Goal: Book appointment/travel/reservation

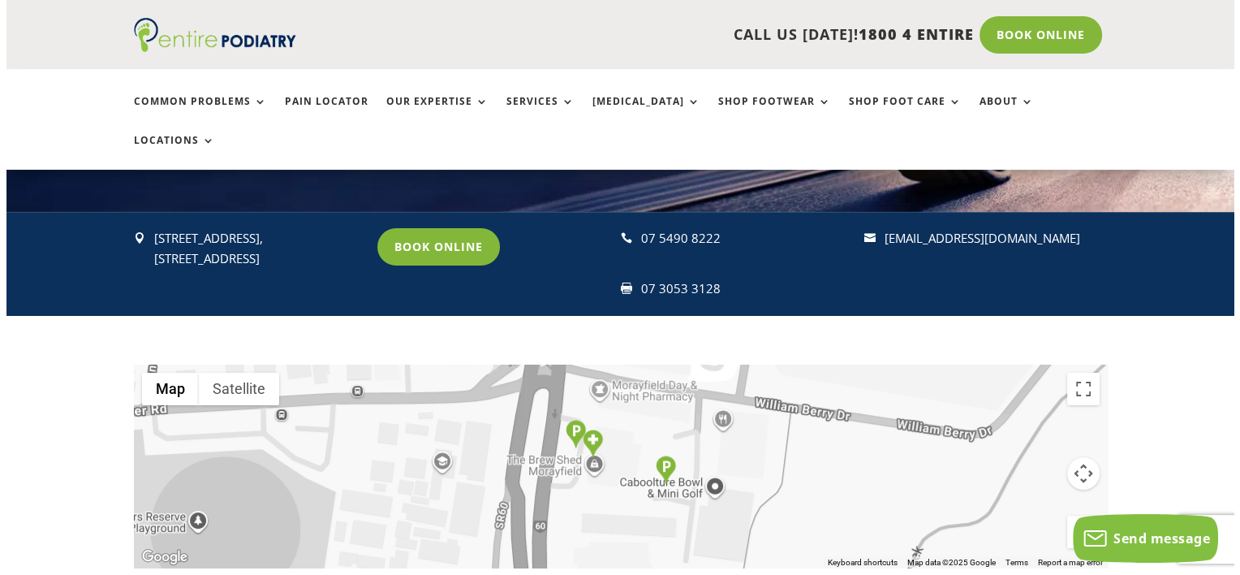
scroll to position [132, 0]
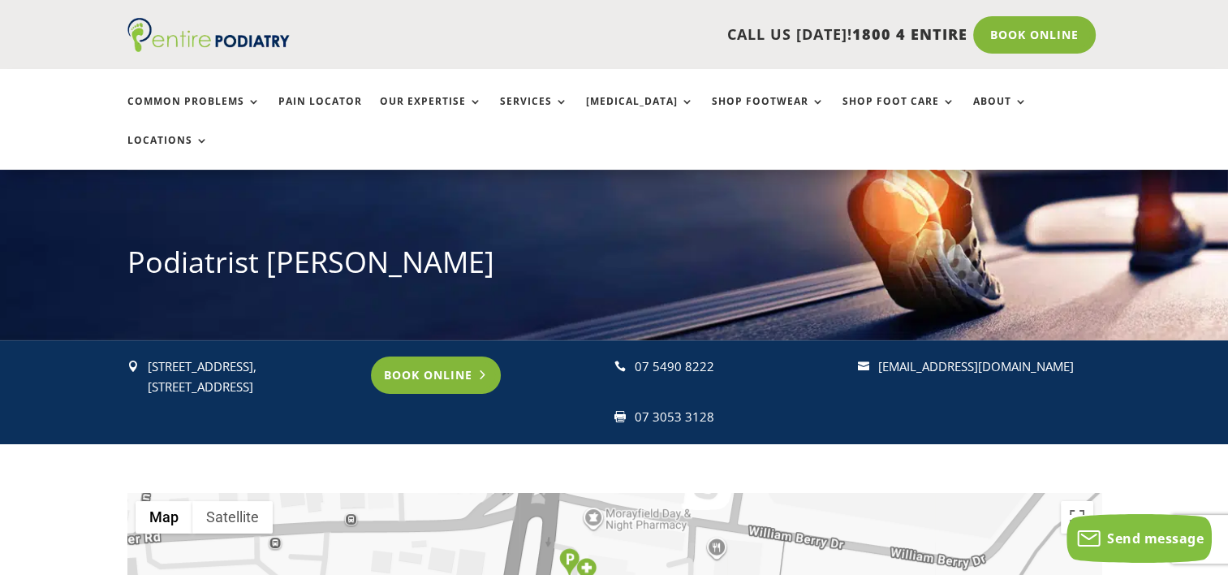
click at [432, 356] on link "Book Online" at bounding box center [436, 374] width 131 height 37
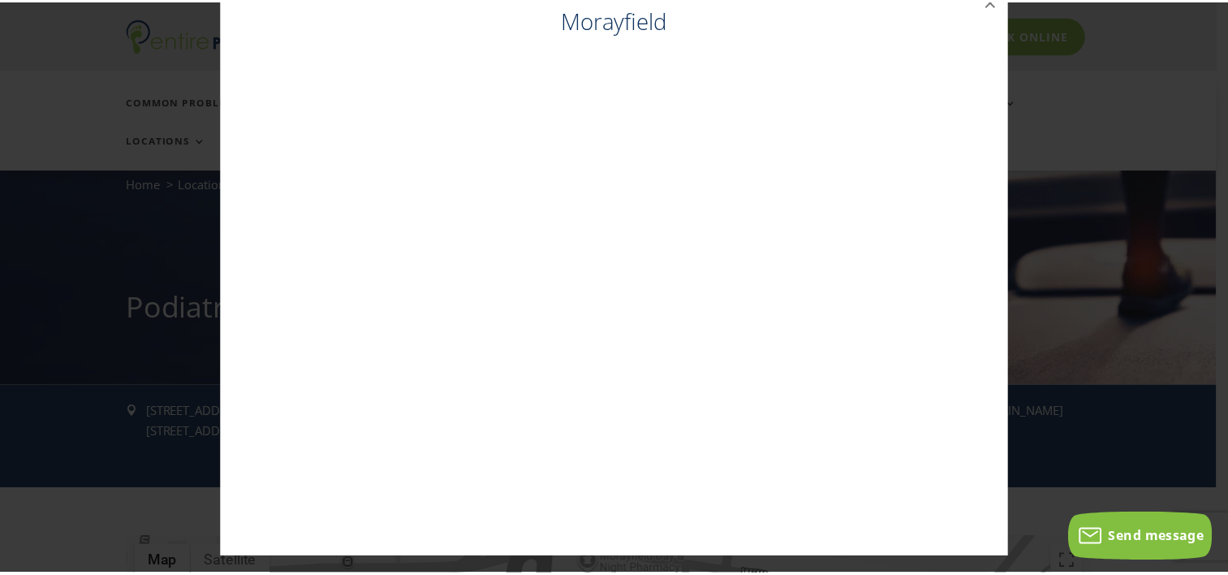
scroll to position [0, 0]
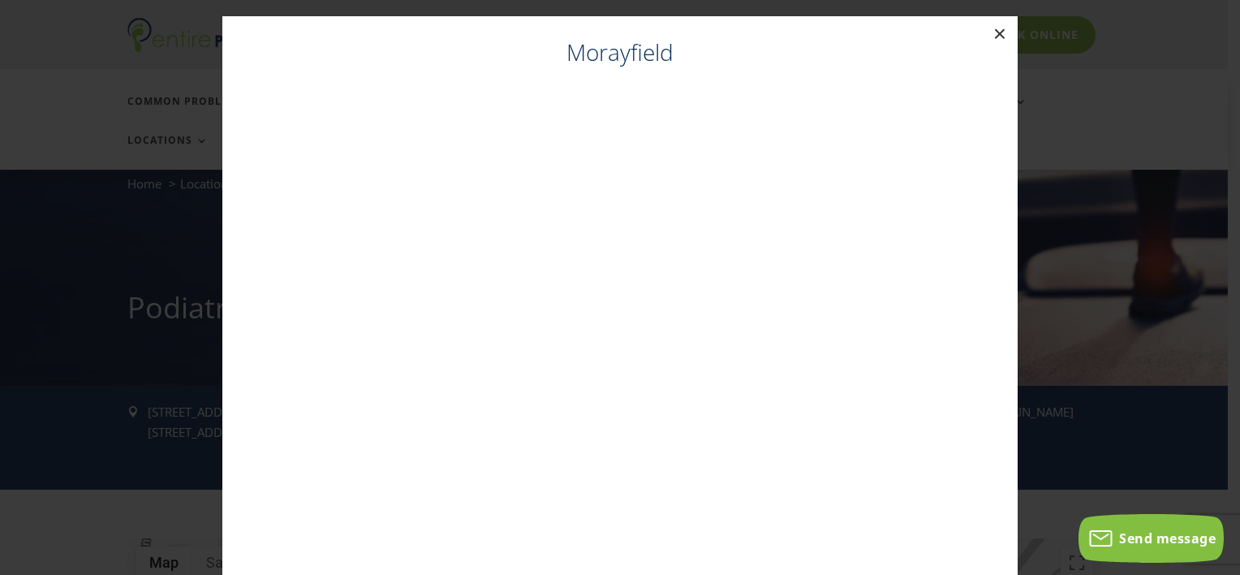
click at [993, 30] on button "×" at bounding box center [1000, 34] width 36 height 36
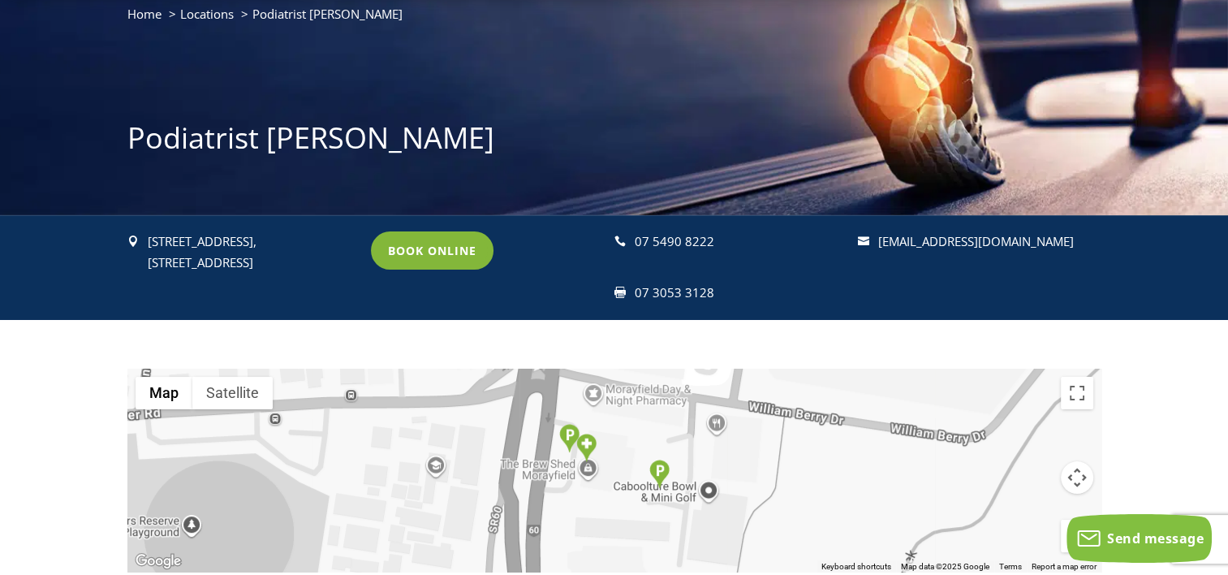
scroll to position [24, 0]
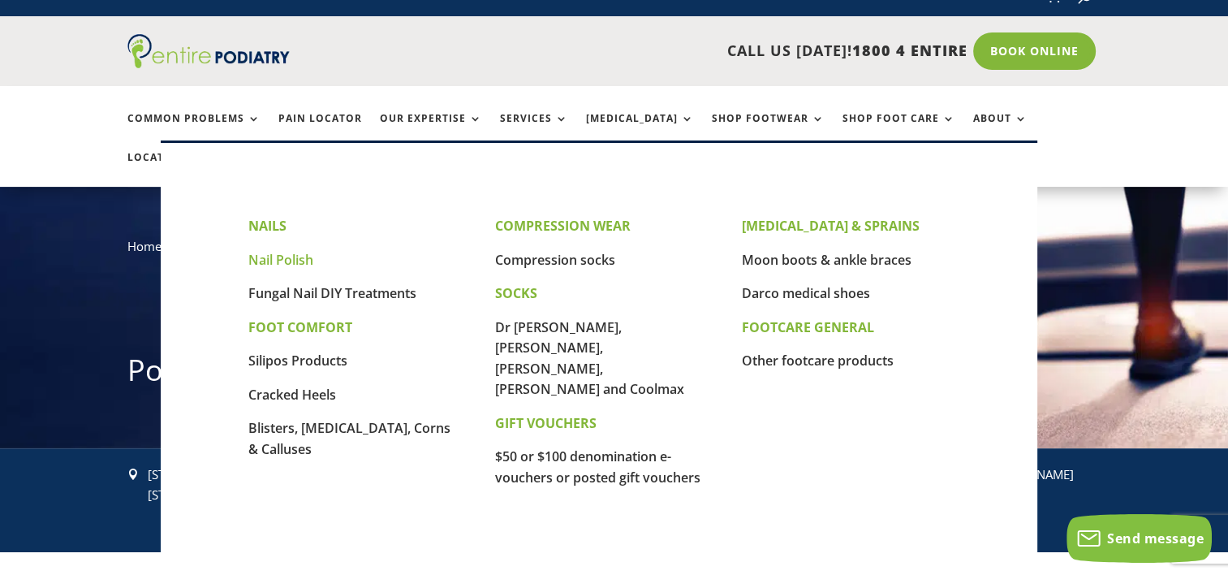
click at [291, 253] on link "Nail Polish" at bounding box center [280, 260] width 65 height 18
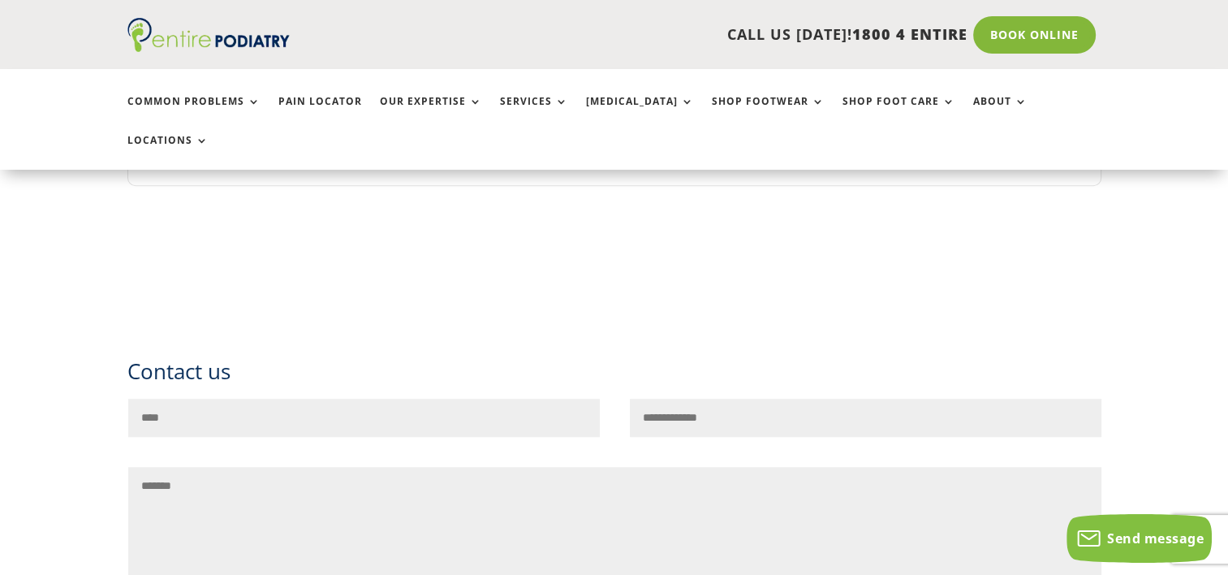
scroll to position [1505, 0]
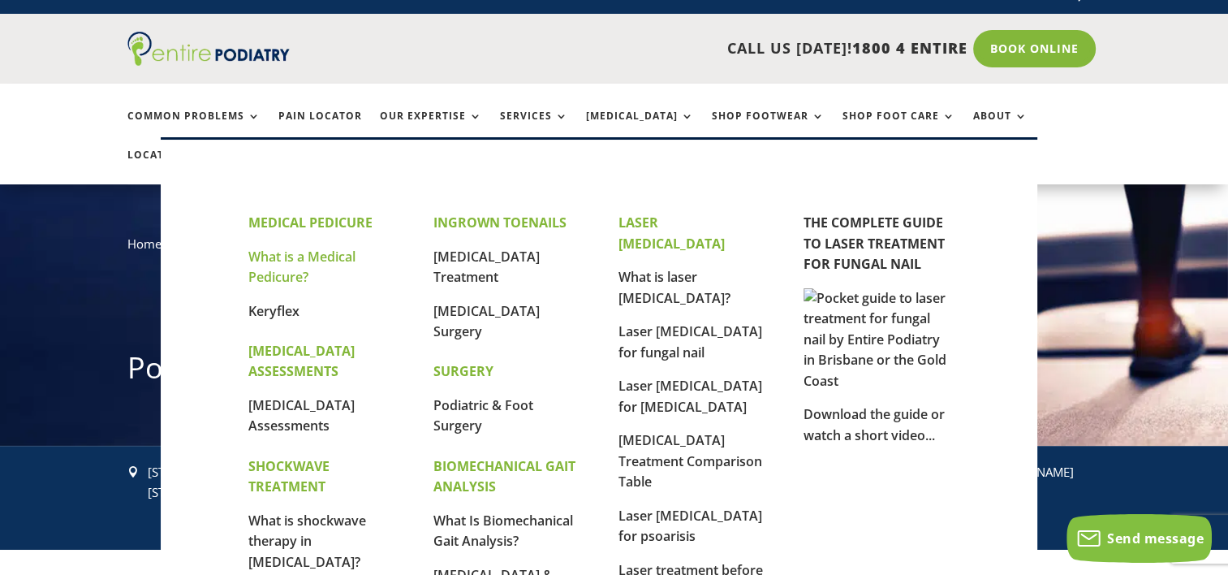
click at [289, 263] on link "What is a Medical Pedicure?" at bounding box center [301, 267] width 107 height 39
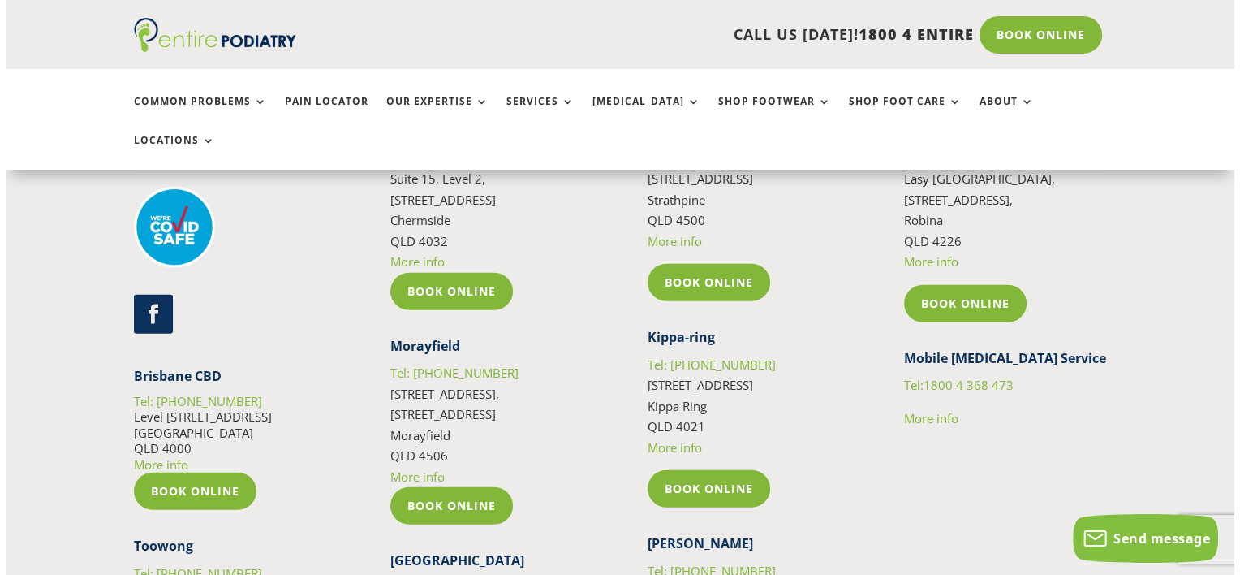
scroll to position [4499, 0]
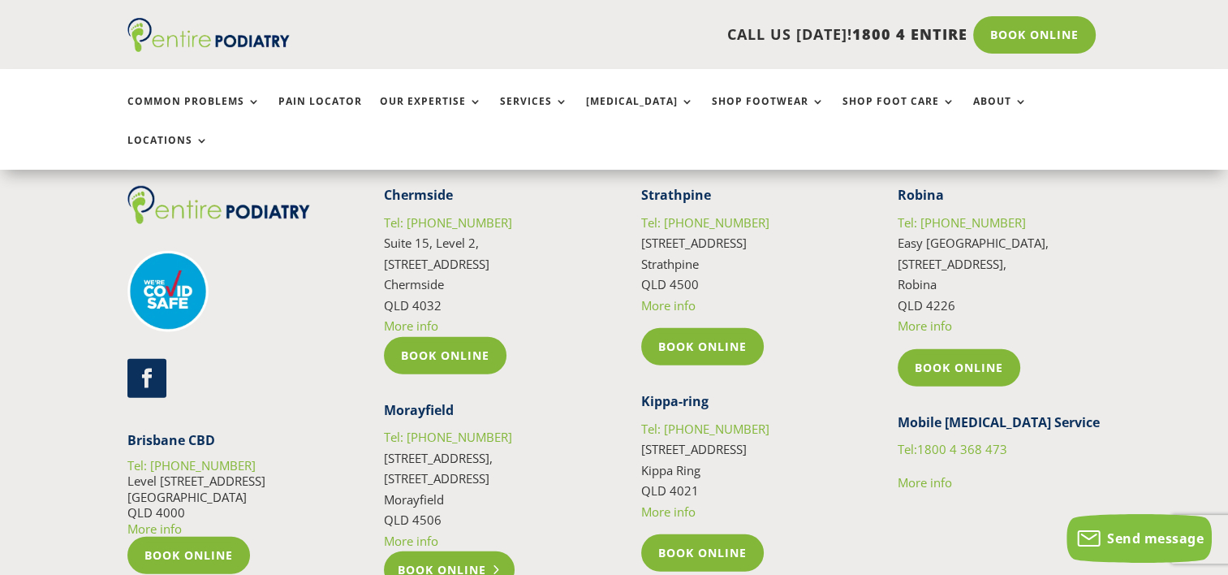
click at [441, 551] on link "Book Online" at bounding box center [449, 569] width 131 height 37
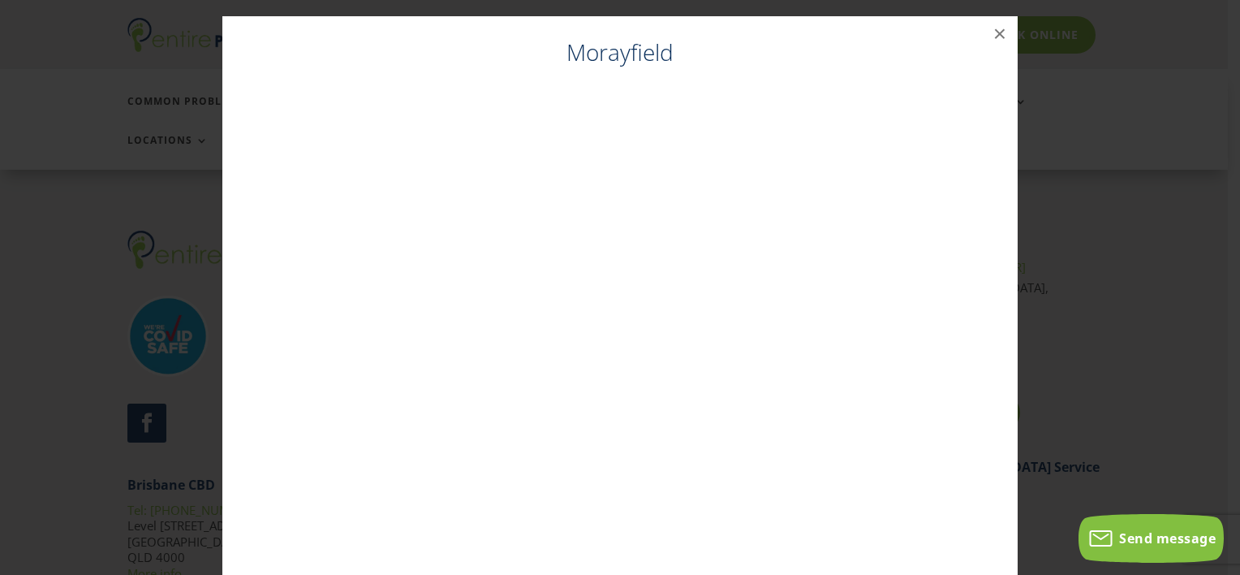
scroll to position [4454, 0]
